Goal: Task Accomplishment & Management: Complete application form

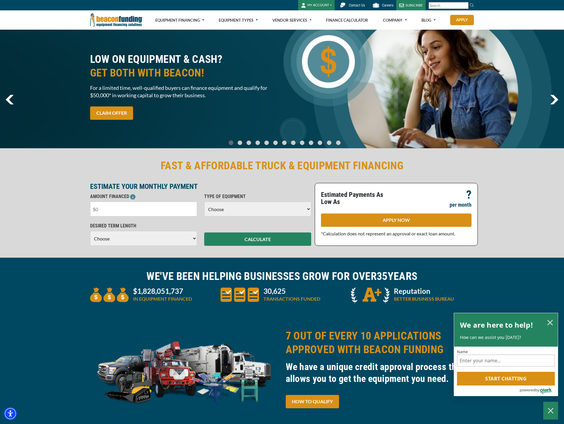
click at [140, 209] on input "text" at bounding box center [143, 208] width 107 height 15
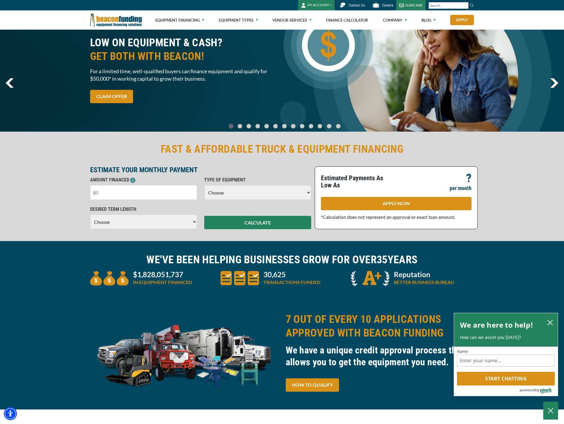
scroll to position [30, 0]
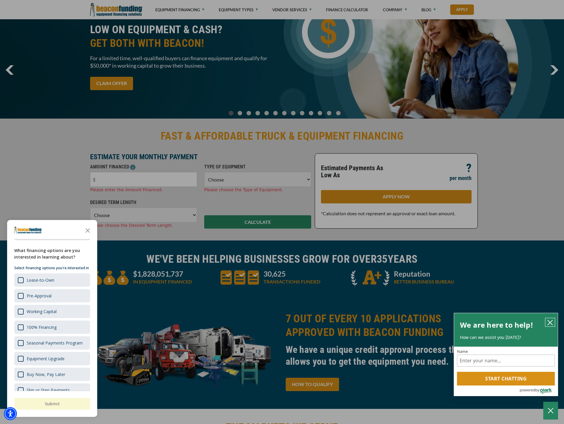
click at [549, 324] on icon "close chatbox" at bounding box center [550, 322] width 6 height 6
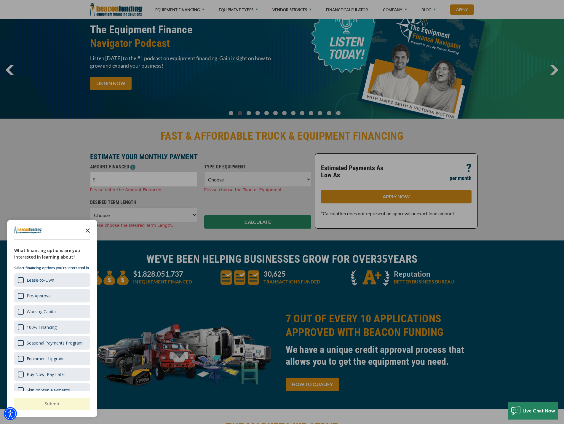
click at [87, 225] on icon "Close the survey" at bounding box center [88, 230] width 12 height 12
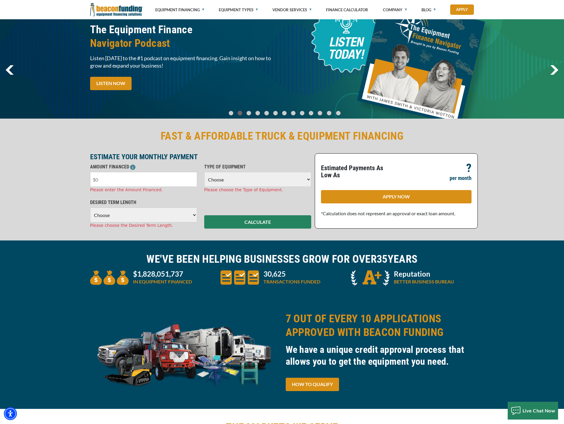
click at [126, 183] on input "text" at bounding box center [143, 179] width 107 height 15
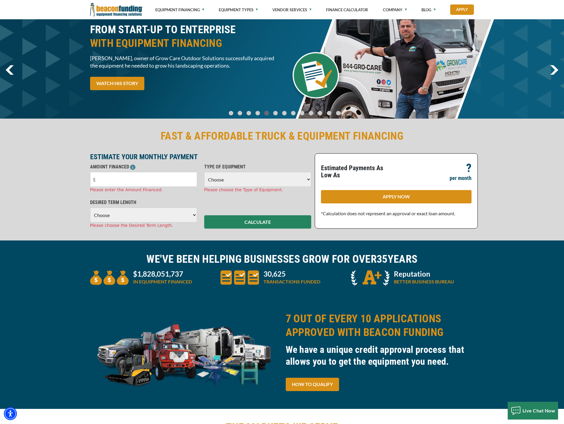
click at [121, 182] on input "text" at bounding box center [143, 179] width 107 height 15
click at [118, 182] on input "text" at bounding box center [143, 179] width 107 height 15
type input "$39,500"
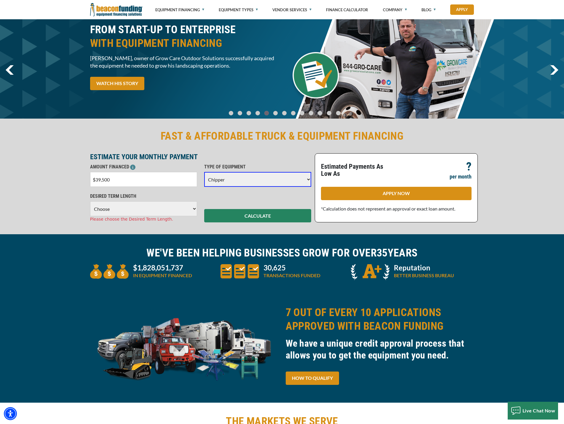
click at [225, 179] on select "Choose Backhoe Boom/Bucket Truck Chipper Commercial Mower Crane DTG/DTF Printin…" at bounding box center [257, 179] width 107 height 15
select select "5"
click at [204, 172] on select "Choose Backhoe Boom/Bucket Truck Chipper Commercial Mower Crane DTG/DTF Printin…" at bounding box center [257, 179] width 107 height 15
click at [143, 209] on select "Choose 36 Months 48 Months 60 Months" at bounding box center [143, 208] width 107 height 15
select select "60"
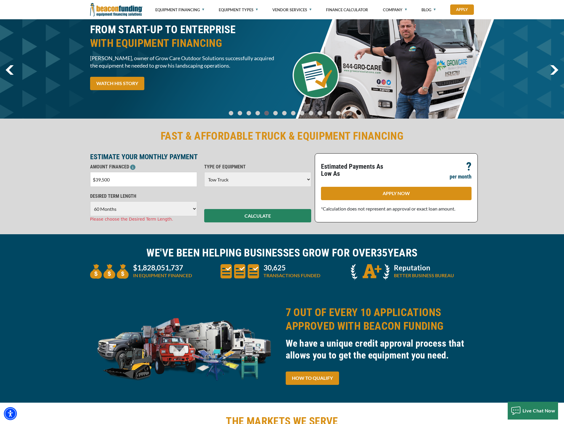
click at [90, 201] on select "Choose 36 Months 48 Months 60 Months" at bounding box center [143, 208] width 107 height 15
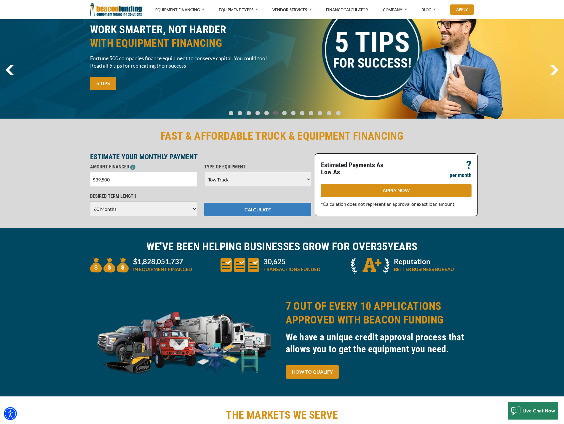
click at [249, 209] on button "CALCULATE" at bounding box center [257, 209] width 107 height 13
click at [259, 210] on button "CALCULATE" at bounding box center [257, 209] width 107 height 13
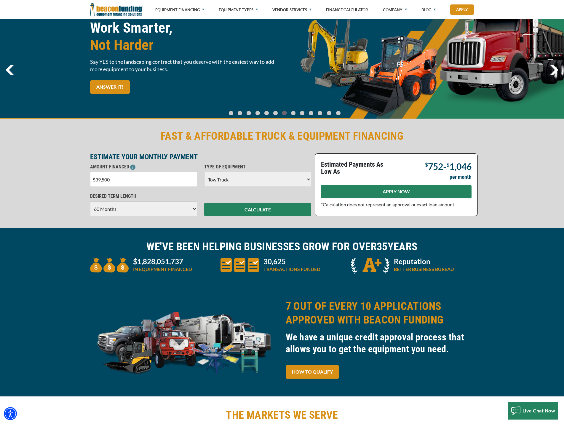
click at [396, 190] on link "APPLY NOW" at bounding box center [396, 191] width 151 height 13
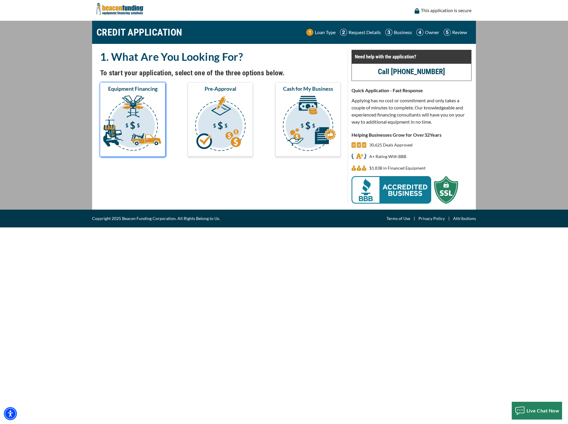
click at [142, 119] on img "submit" at bounding box center [132, 124] width 63 height 59
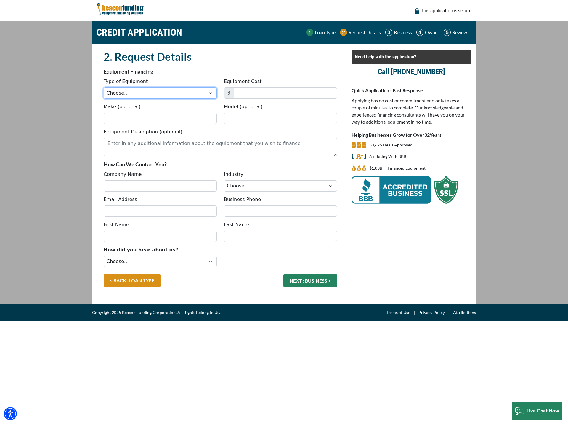
click at [155, 94] on select "Choose... Backhoe Boom/Bucket Truck Chipper Commercial Mower Crane DTG/DTF Prin…" at bounding box center [160, 92] width 113 height 11
select select "5"
click at [104, 87] on select "Choose... Backhoe Boom/Bucket Truck Chipper Commercial Mower Crane DTG/DTF Prin…" at bounding box center [160, 92] width 113 height 11
click at [254, 92] on input "Equipment Cost" at bounding box center [285, 92] width 103 height 11
type input "39,500"
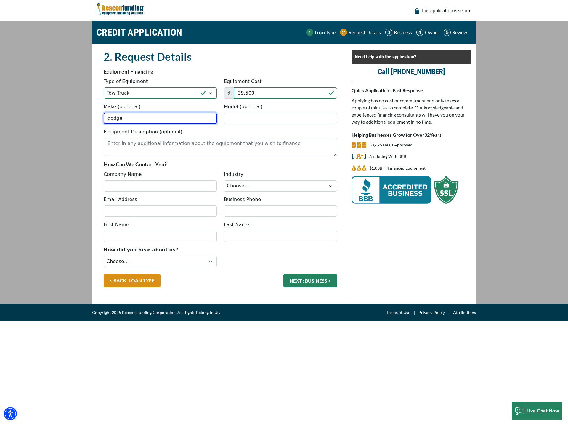
type input "dodge"
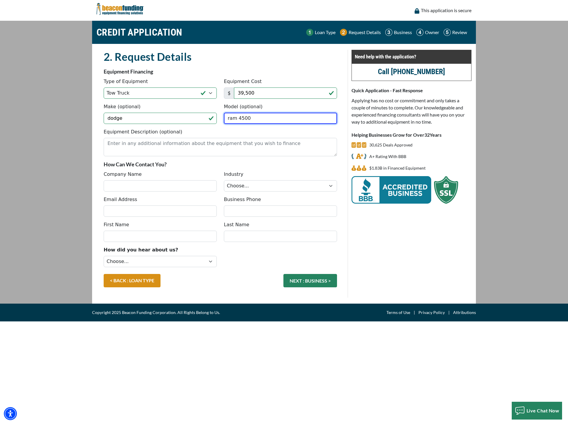
type input "ram 4500"
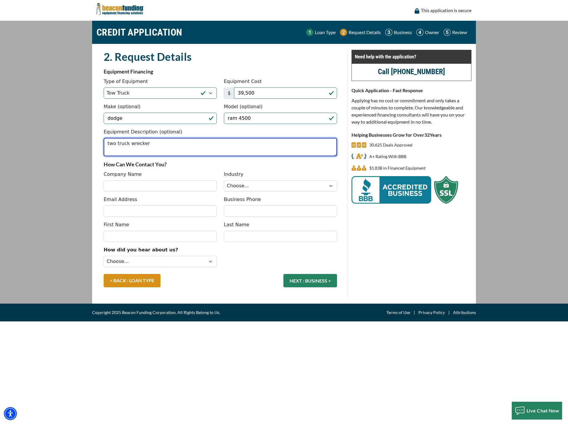
type textarea "two truck wrecker"
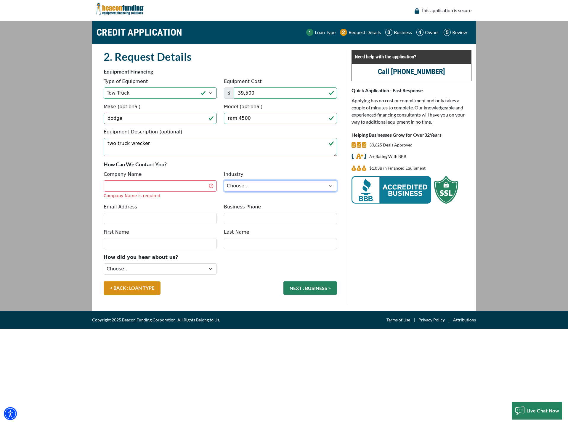
click at [251, 185] on select "Choose... Towing Landscape/Hardscape Decorated Apparel Septic Light Constructio…" at bounding box center [280, 185] width 113 height 11
select select "1"
click at [224, 180] on select "Choose... Towing Landscape/Hardscape Decorated Apparel Septic Light Constructio…" at bounding box center [280, 185] width 113 height 11
click at [135, 186] on input "Company Name" at bounding box center [160, 185] width 113 height 11
type input "camacho towing and recovery llc"
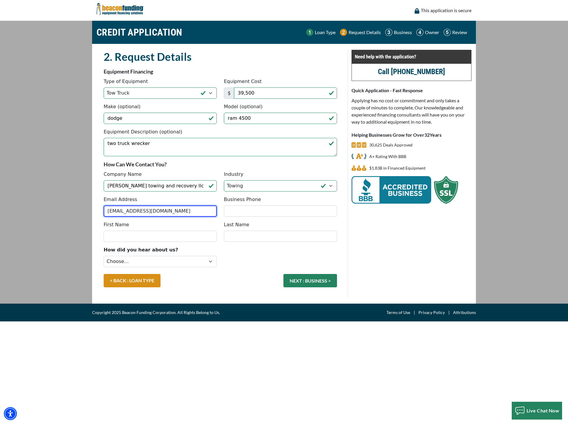
type input "camacho1982.jc@gmail.com"
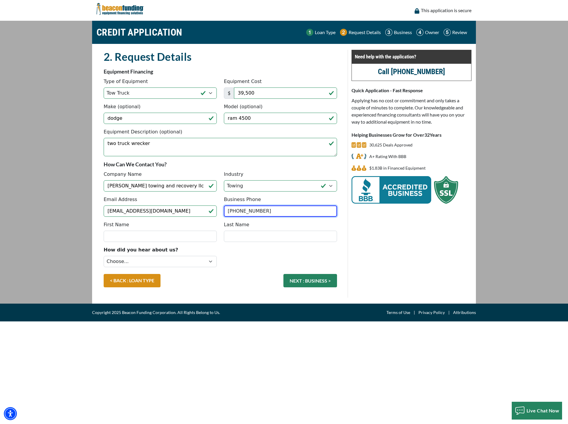
type input "(267) 876-6275"
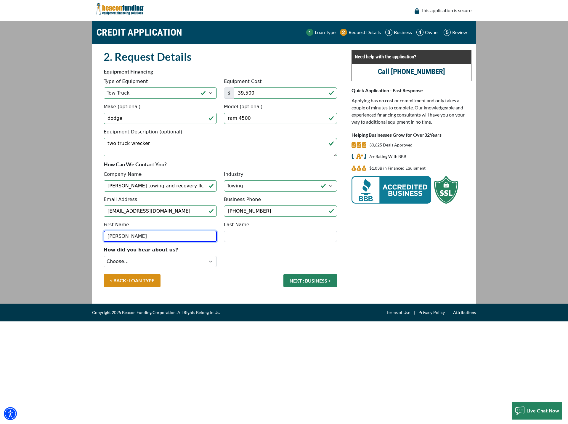
type input "jose"
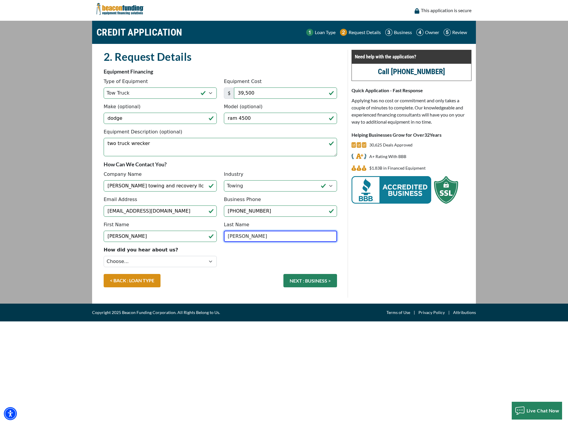
type input "camacho"
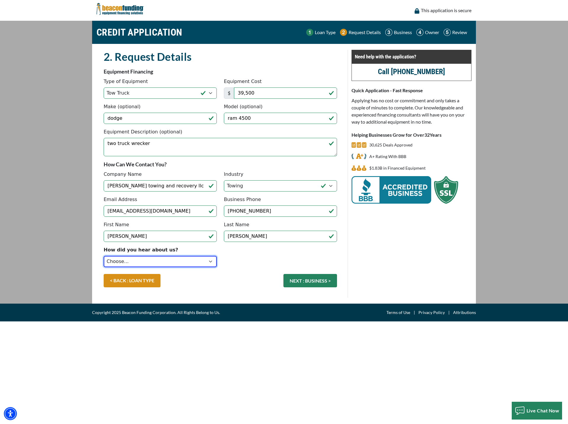
click at [153, 256] on select "Choose... Internet Search Vendor Referral Word of Mouth Client Referral Email E…" at bounding box center [160, 261] width 113 height 11
select select "5"
click at [104, 256] on select "Choose... Internet Search Vendor Referral Word of Mouth Client Referral Email E…" at bounding box center [160, 261] width 113 height 11
click at [315, 284] on button "NEXT : BUSINESS >" at bounding box center [311, 280] width 54 height 13
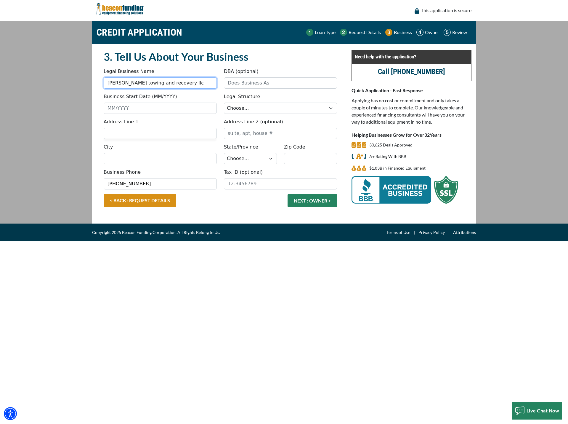
drag, startPoint x: 195, startPoint y: 81, endPoint x: -50, endPoint y: 93, distance: 245.9
click at [0, 93] on html "Skip to main content Enable accessibility for low vision Open the accessibility…" at bounding box center [284, 212] width 568 height 424
click at [268, 83] on input "DBA (optional)" at bounding box center [280, 82] width 113 height 11
paste input "camacho towing and recovery llc"
type input "camacho towing and recovery llc"
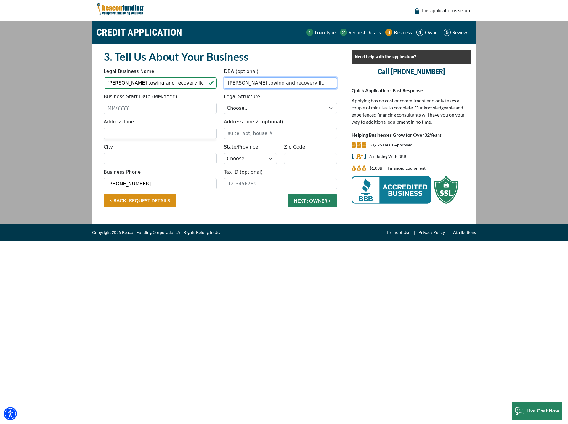
drag, startPoint x: 313, startPoint y: 84, endPoint x: -40, endPoint y: 93, distance: 353.0
click at [0, 93] on html "Skip to main content Enable accessibility for low vision Open the accessibility…" at bounding box center [284, 212] width 568 height 424
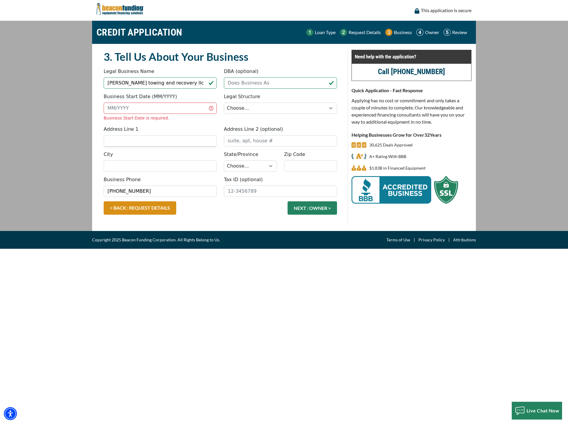
click at [279, 122] on div "Business Start Date (MM/YYYY) Business Start Date is required. Legal Structure …" at bounding box center [220, 109] width 241 height 33
click at [212, 108] on input "Business Start Date (MM/YYYY)" at bounding box center [160, 108] width 113 height 11
click at [168, 108] on input "Business Start Date (MM/YYYY)" at bounding box center [160, 108] width 113 height 11
click at [149, 109] on input "Business Start Date (MM/YYYY)" at bounding box center [160, 108] width 113 height 11
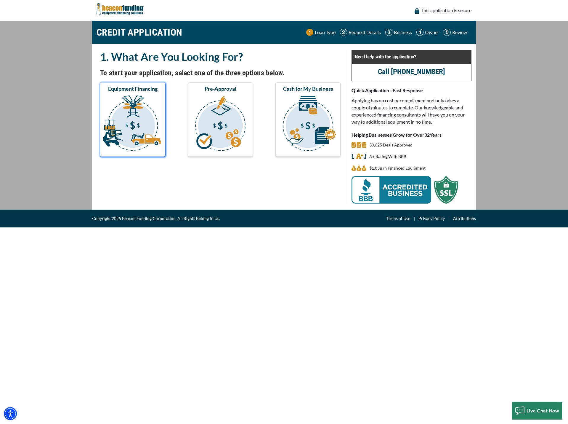
click at [141, 113] on img "submit" at bounding box center [132, 124] width 63 height 59
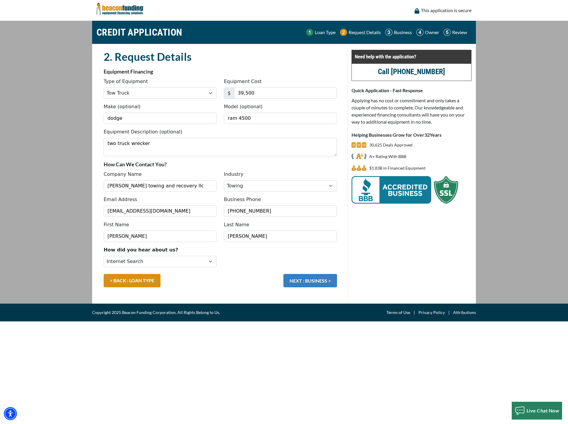
click at [301, 281] on button "NEXT : BUSINESS >" at bounding box center [311, 280] width 54 height 13
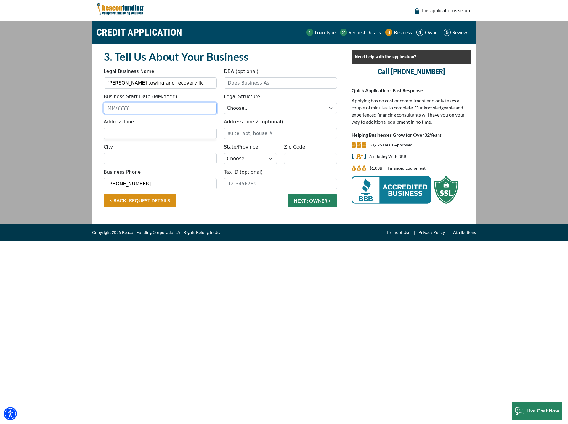
click at [184, 110] on input "Business Start Date (MM/YYYY)" at bounding box center [160, 108] width 113 height 11
click at [150, 107] on input "Business Start Date (MM/YYYY)" at bounding box center [160, 108] width 113 height 11
type input "07/2025"
click at [245, 112] on select "Choose... Corporation LLC LLP Municipality Non-Profit Partnership Proprietorship" at bounding box center [280, 108] width 113 height 11
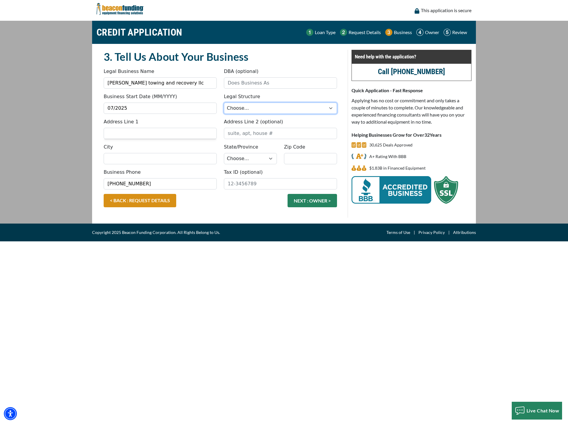
select select "2"
click at [224, 103] on select "Choose... Corporation LLC LLP Municipality Non-Profit Partnership Proprietorship" at bounding box center [280, 108] width 113 height 11
click at [178, 135] on input "Address Line 1" at bounding box center [160, 133] width 113 height 11
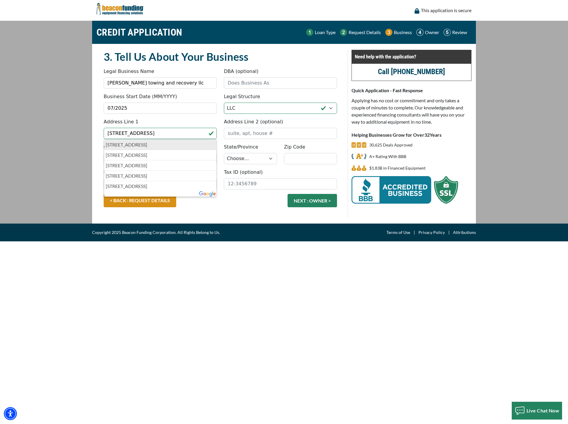
click at [175, 146] on p "4326 North 7th Street, Philadelphia, PA, USA" at bounding box center [160, 144] width 109 height 7
type input "[STREET_ADDRESS]"
type input "[GEOGRAPHIC_DATA]"
select select "40"
type input "19140"
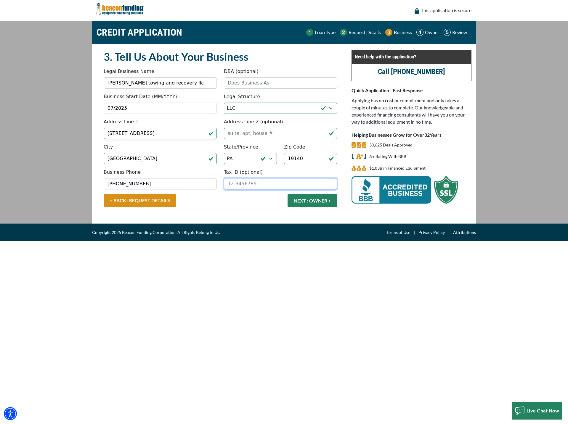
click at [267, 186] on input "Tax ID (optional)" at bounding box center [280, 183] width 113 height 11
type input "39-3395027"
click at [310, 205] on button "NEXT : OWNER >" at bounding box center [312, 200] width 49 height 13
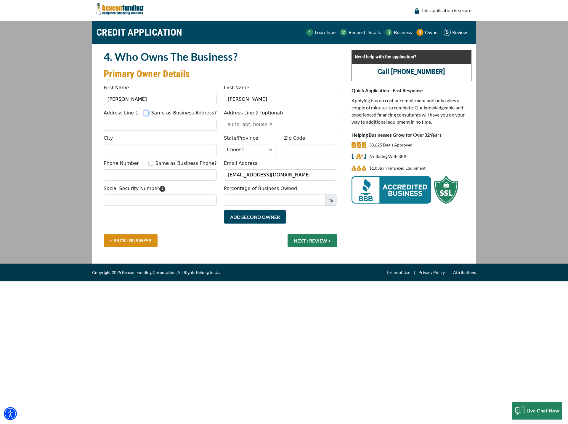
click at [149, 113] on input "Same as Business Address?" at bounding box center [146, 113] width 5 height 5
checkbox input "true"
type input "[STREET_ADDRESS]"
type input "[GEOGRAPHIC_DATA]"
select select "40"
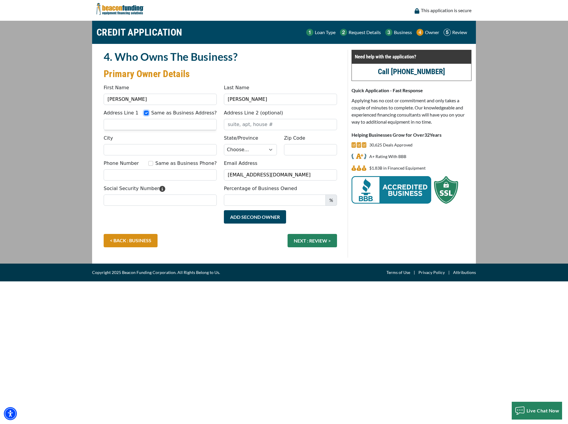
type input "19140"
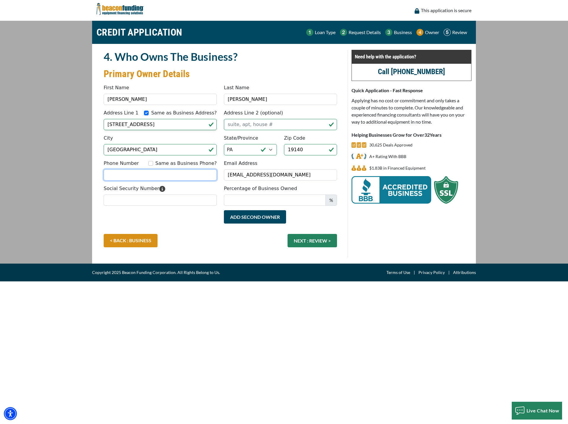
click at [172, 171] on input "Phone Number" at bounding box center [160, 174] width 113 height 11
click at [153, 163] on input "Same as Business Phone?" at bounding box center [150, 163] width 5 height 5
checkbox input "true"
type input "(267) 876-6275"
click at [191, 196] on input "Social Security Number" at bounding box center [160, 199] width 113 height 11
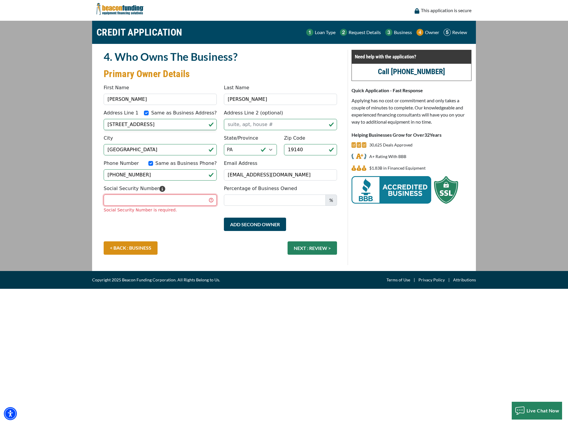
click at [184, 200] on input "Social Security Number" at bounding box center [160, 199] width 113 height 11
type input "582-87-8350"
click at [268, 196] on input "Percentage of Business Owned" at bounding box center [275, 199] width 102 height 11
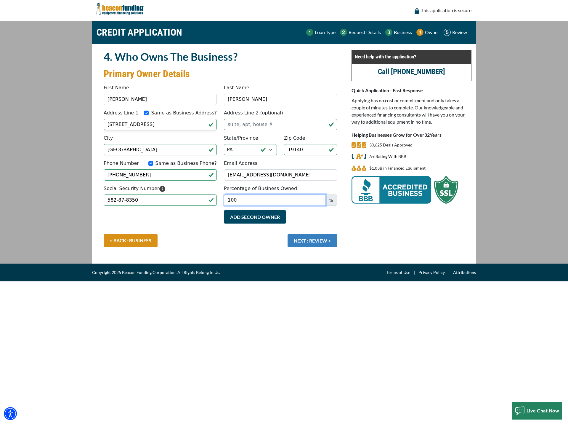
type input "100"
click at [309, 240] on button "NEXT : REVIEW >" at bounding box center [312, 240] width 49 height 13
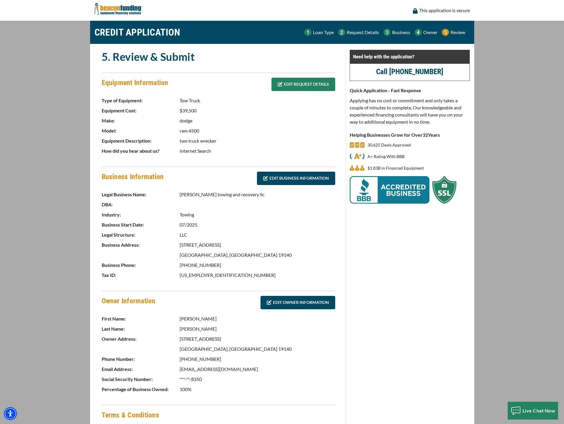
click at [283, 84] on link "EDIT REQUEST DETAILS" at bounding box center [303, 84] width 64 height 13
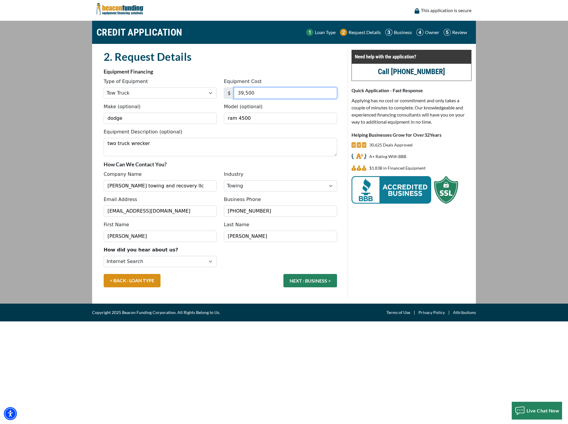
drag, startPoint x: 255, startPoint y: 94, endPoint x: 188, endPoint y: 96, distance: 66.7
click at [189, 96] on div "Type of Equipment Choose... Backhoe Boom/Bucket Truck Chipper Commercial Mower …" at bounding box center [220, 90] width 241 height 25
type input "37,500"
click at [311, 283] on button "NEXT : BUSINESS >" at bounding box center [311, 280] width 54 height 13
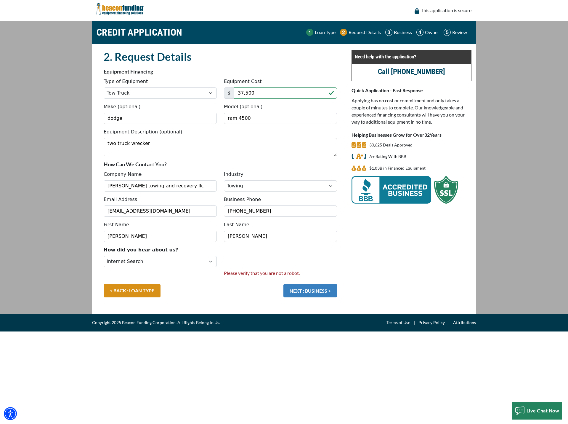
click at [313, 288] on button "NEXT : BUSINESS >" at bounding box center [311, 290] width 54 height 13
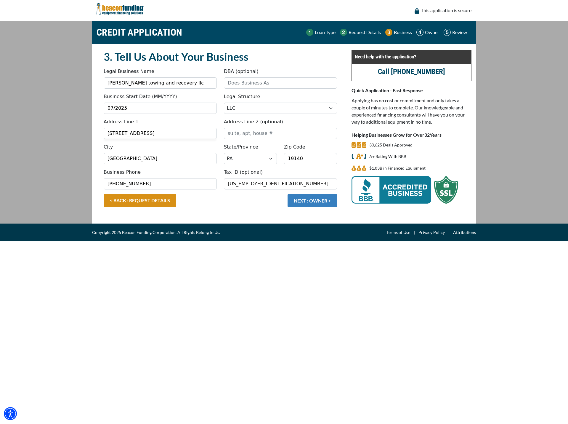
click at [294, 200] on button "NEXT : OWNER >" at bounding box center [312, 200] width 49 height 13
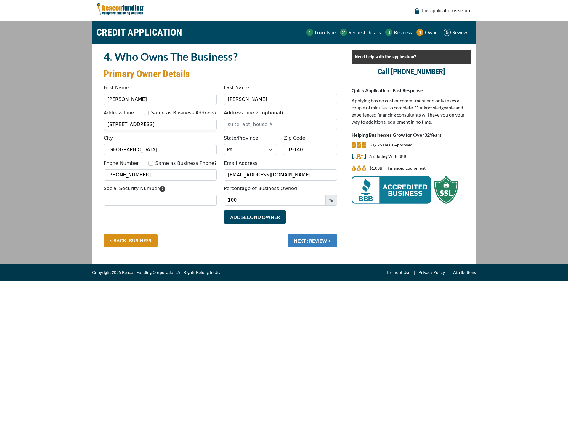
click at [310, 241] on button "NEXT : REVIEW >" at bounding box center [312, 240] width 49 height 13
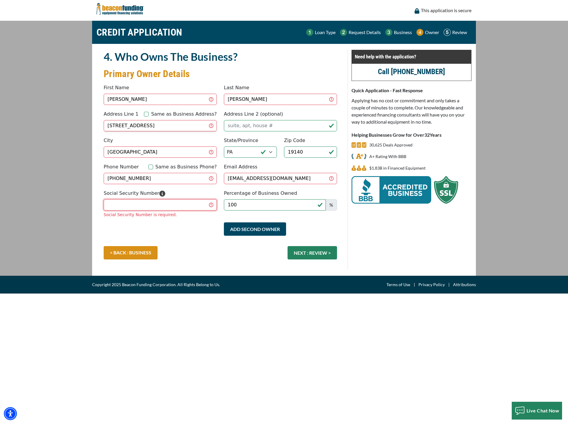
click at [119, 203] on input "Social Security Number" at bounding box center [160, 204] width 113 height 11
type input "582-87-8350"
click at [328, 250] on div "< BACK : BUSINESS NEXT : REVIEW >" at bounding box center [220, 255] width 241 height 19
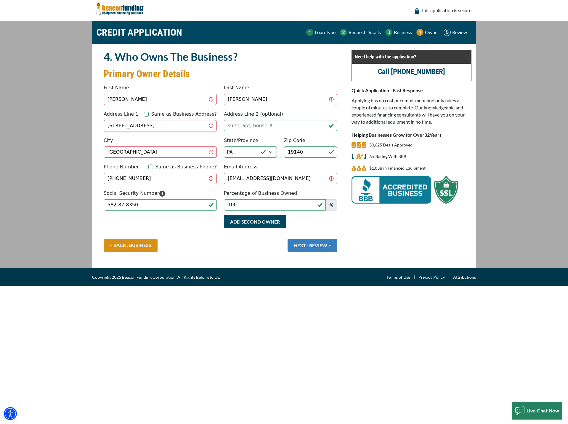
click at [318, 243] on button "NEXT : REVIEW >" at bounding box center [312, 245] width 49 height 13
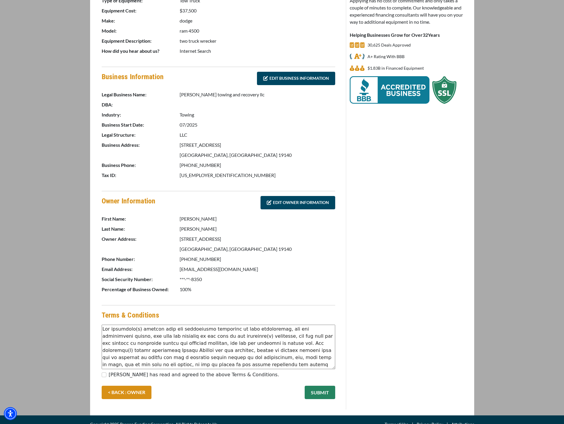
scroll to position [109, 0]
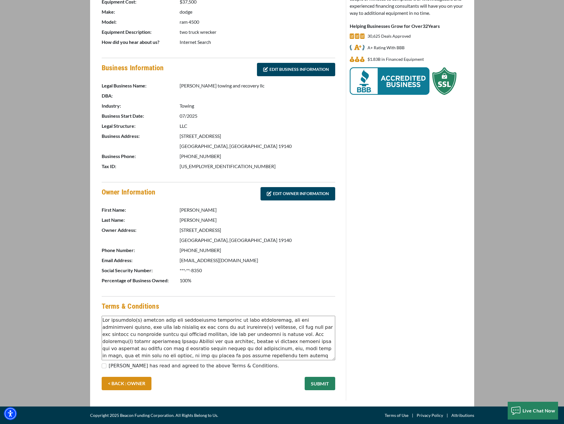
click at [178, 366] on label "[PERSON_NAME] has read and agreed to the above Terms & Conditions." at bounding box center [194, 365] width 170 height 7
click at [106, 366] on input "[PERSON_NAME] has read and agreed to the above Terms & Conditions." at bounding box center [104, 365] width 5 height 5
checkbox input "true"
click at [324, 382] on button "SUBMIT" at bounding box center [320, 383] width 31 height 13
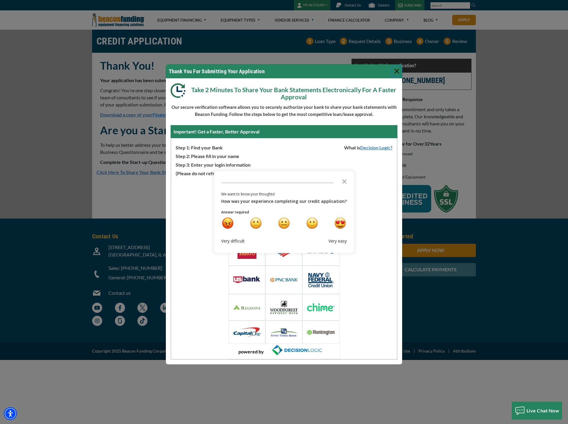
click at [395, 76] on button "Close" at bounding box center [396, 70] width 9 height 9
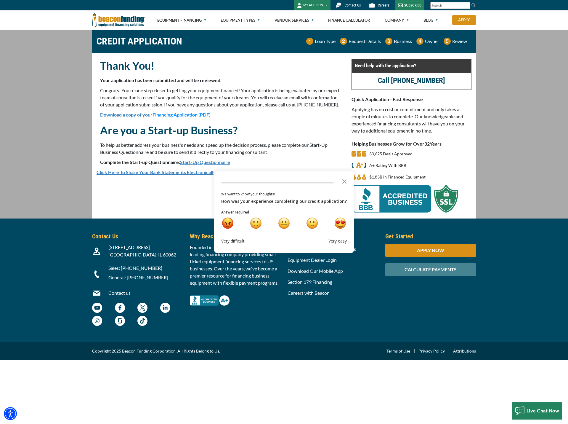
click at [7, 26] on div "Equipment Financing Financing Programs Flexible Financing Lease-To-Own Pre-appr…" at bounding box center [284, 19] width 568 height 19
